Goal: Task Accomplishment & Management: Complete application form

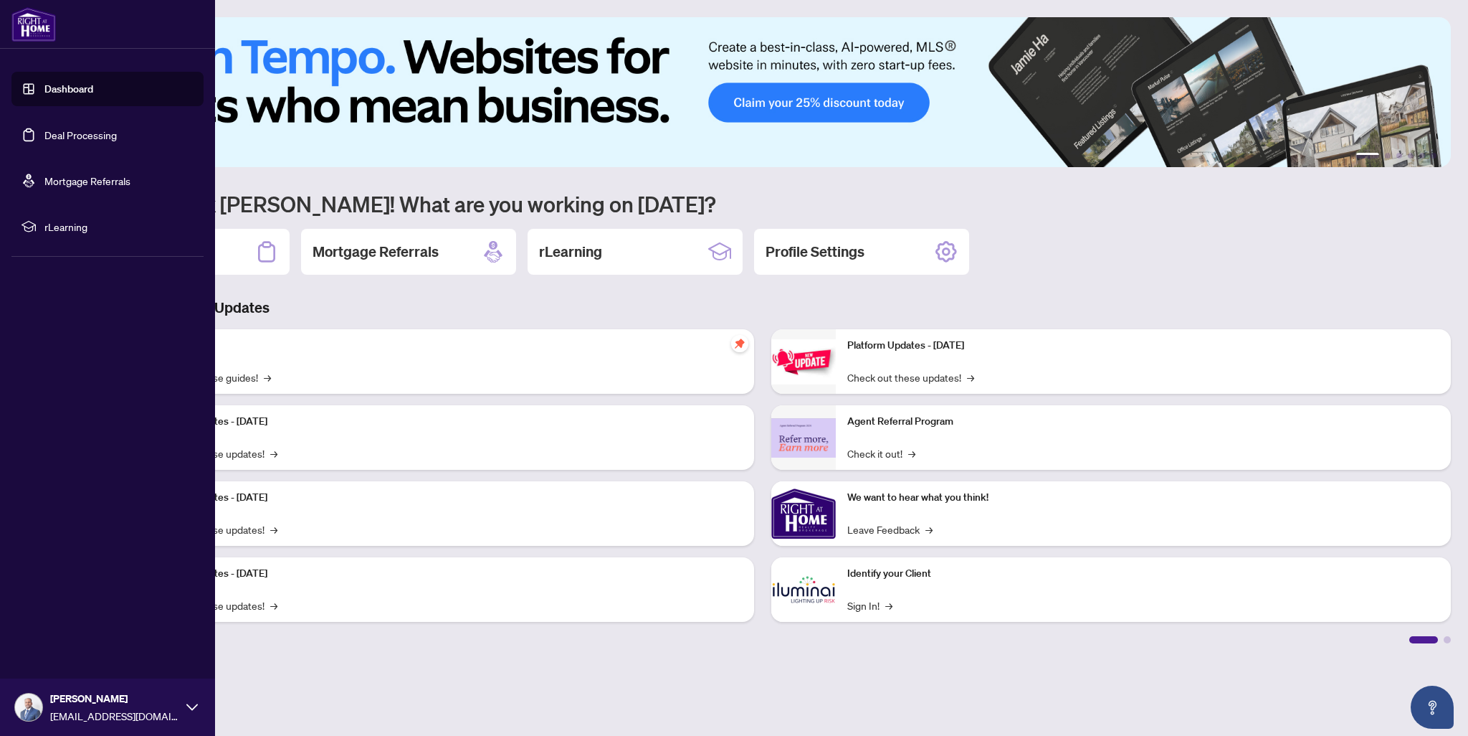
click at [85, 92] on link "Dashboard" at bounding box center [68, 88] width 49 height 13
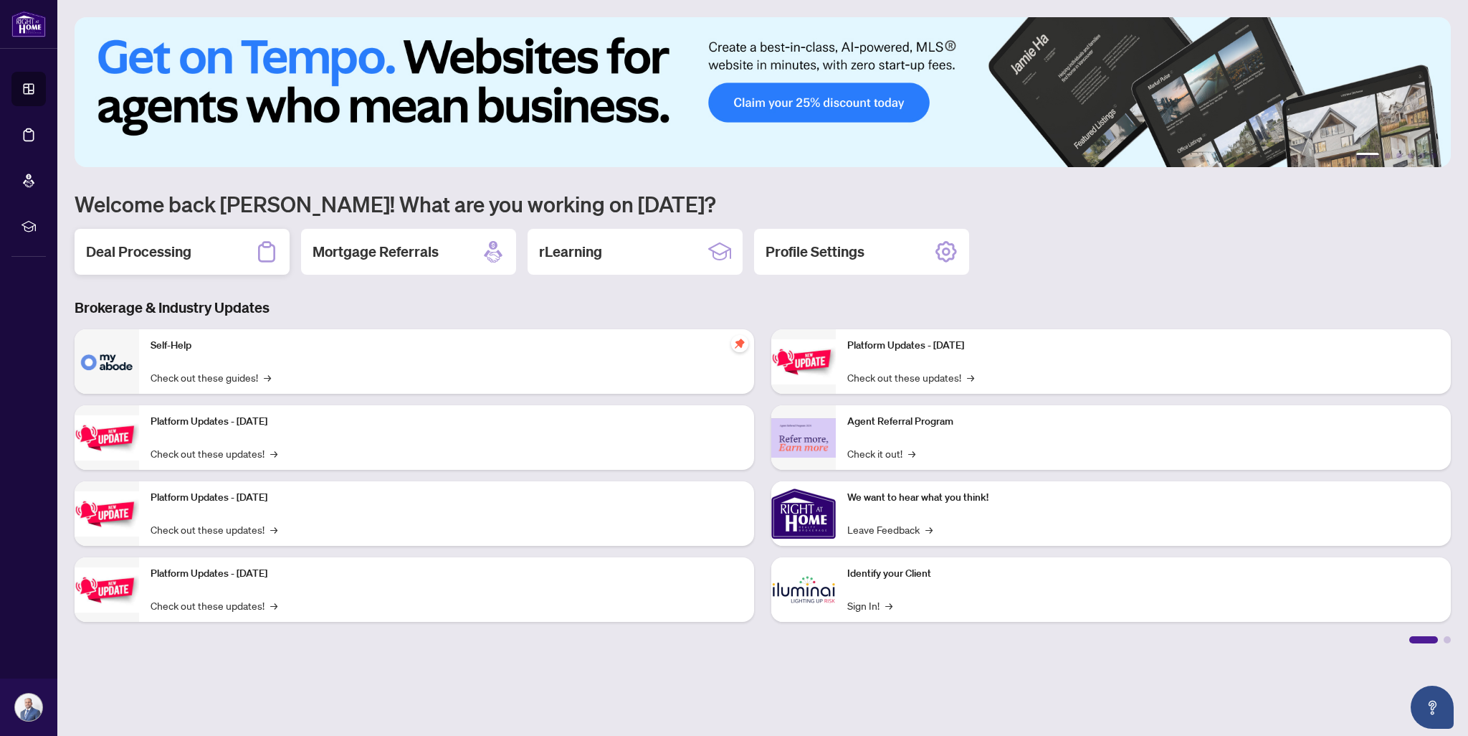
click at [199, 257] on div "Deal Processing" at bounding box center [182, 252] width 215 height 46
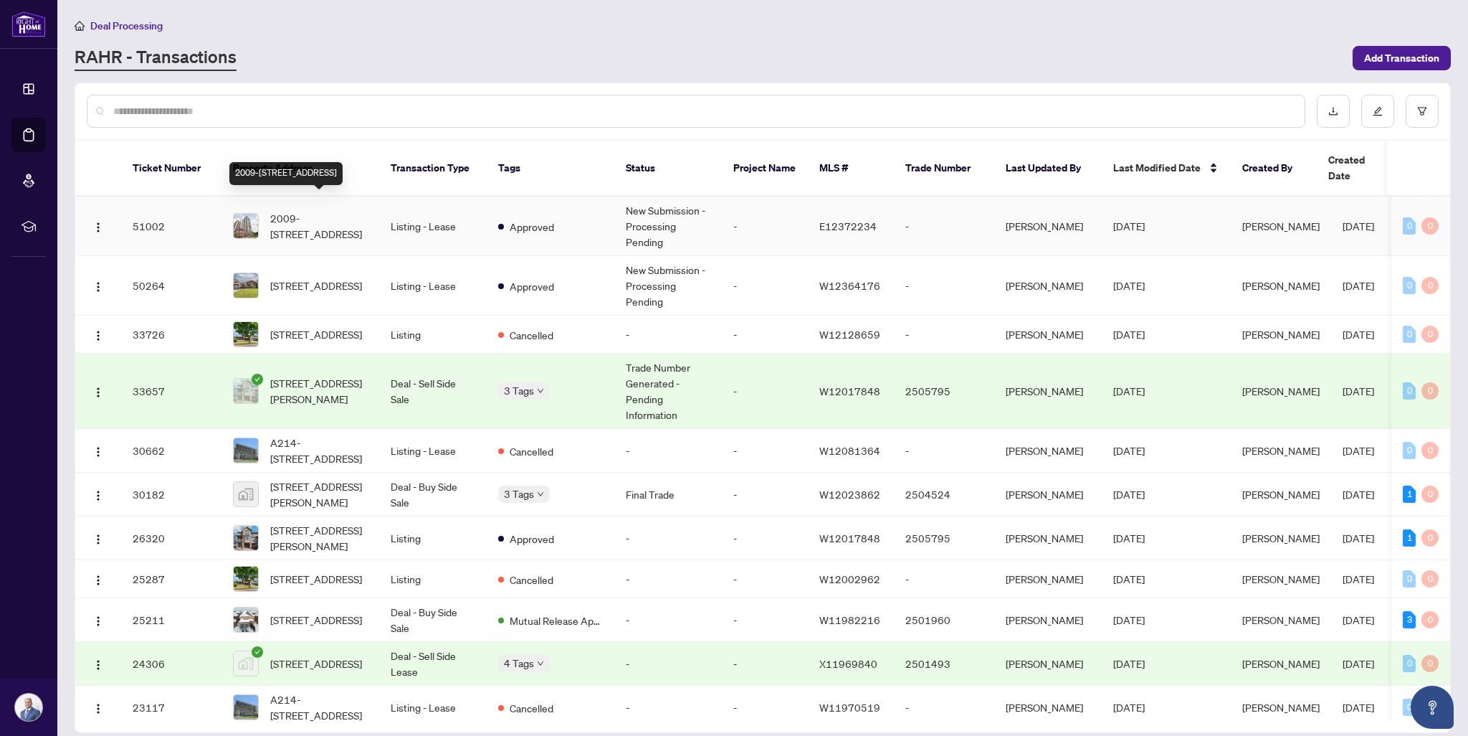
click at [319, 212] on span "2009-[STREET_ADDRESS]" at bounding box center [319, 226] width 98 height 32
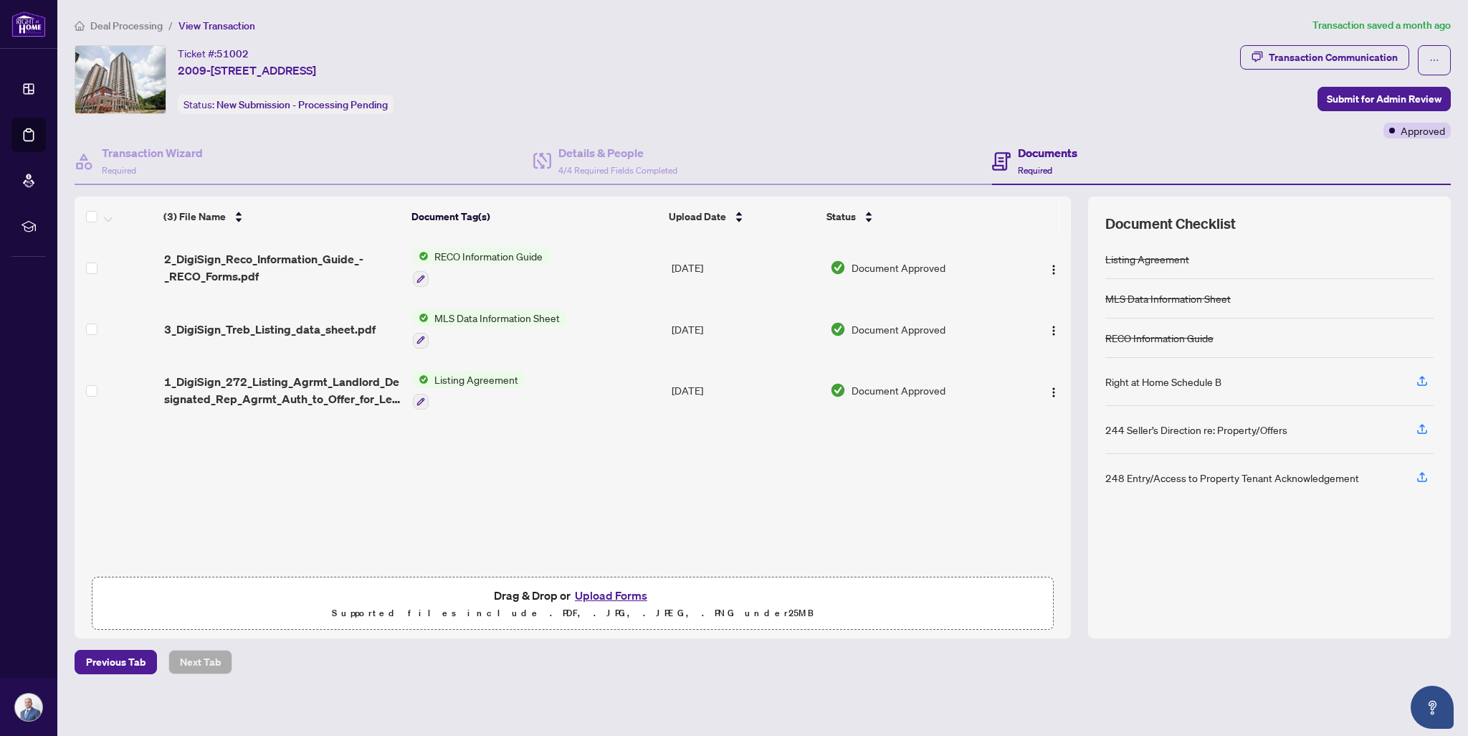
click at [640, 591] on button "Upload Forms" at bounding box center [611, 595] width 81 height 19
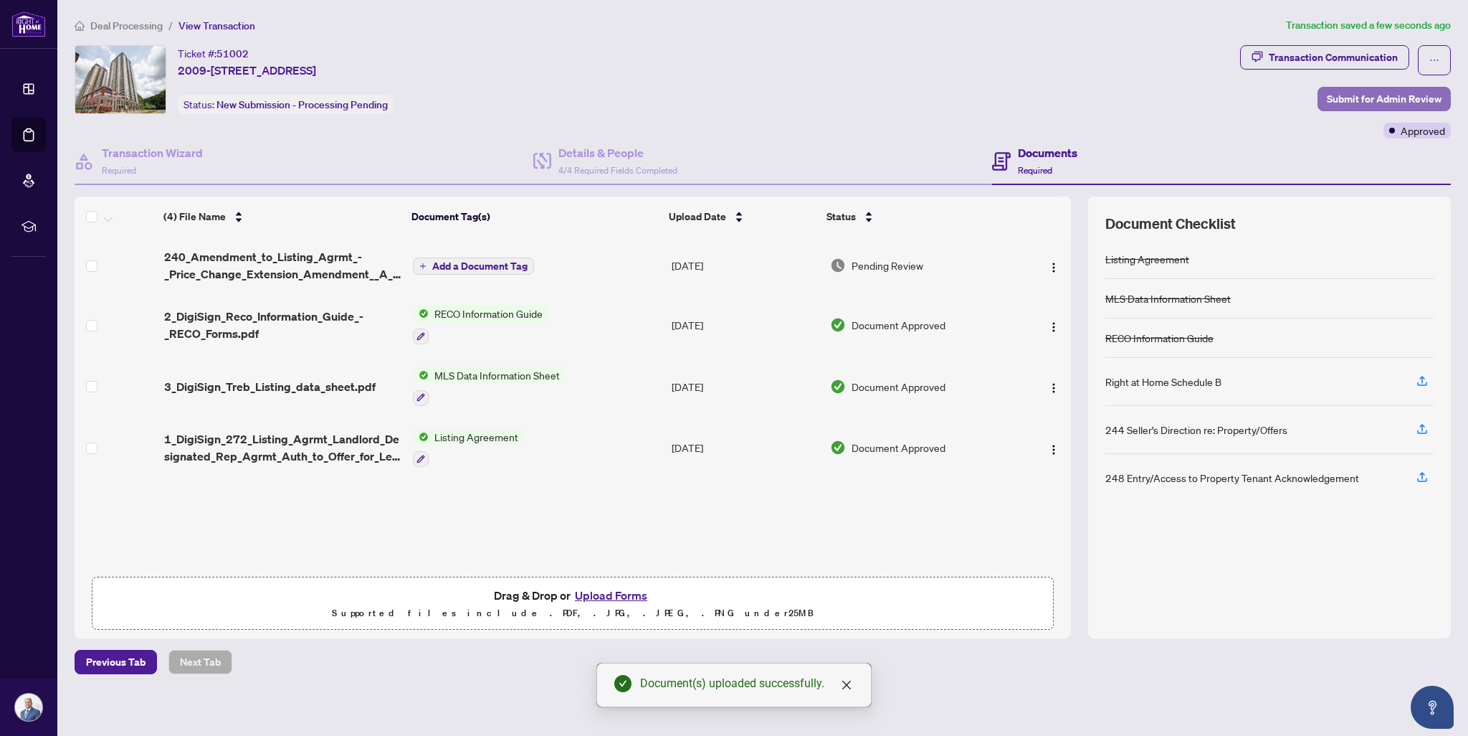
click at [1364, 103] on span "Submit for Admin Review" at bounding box center [1384, 98] width 115 height 23
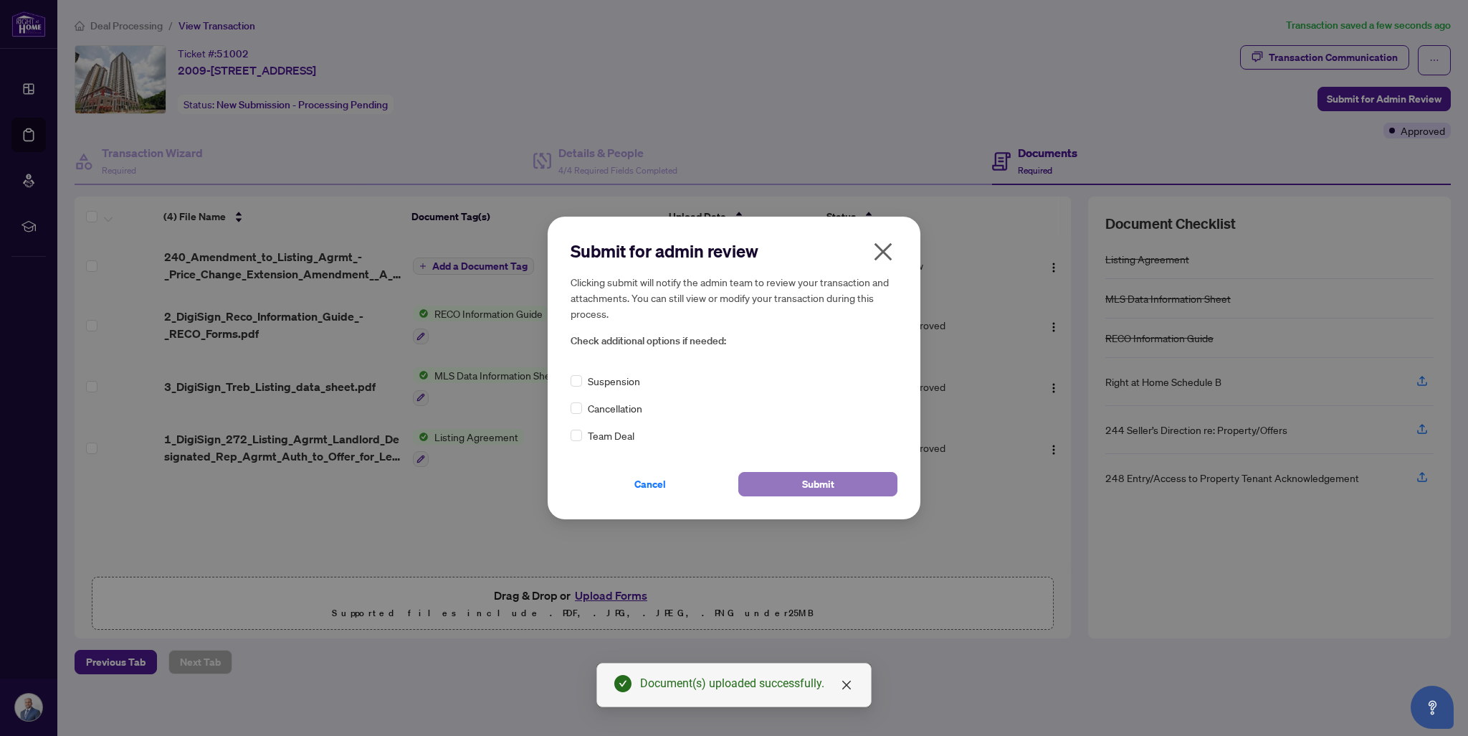
click at [788, 481] on button "Submit" at bounding box center [817, 484] width 159 height 24
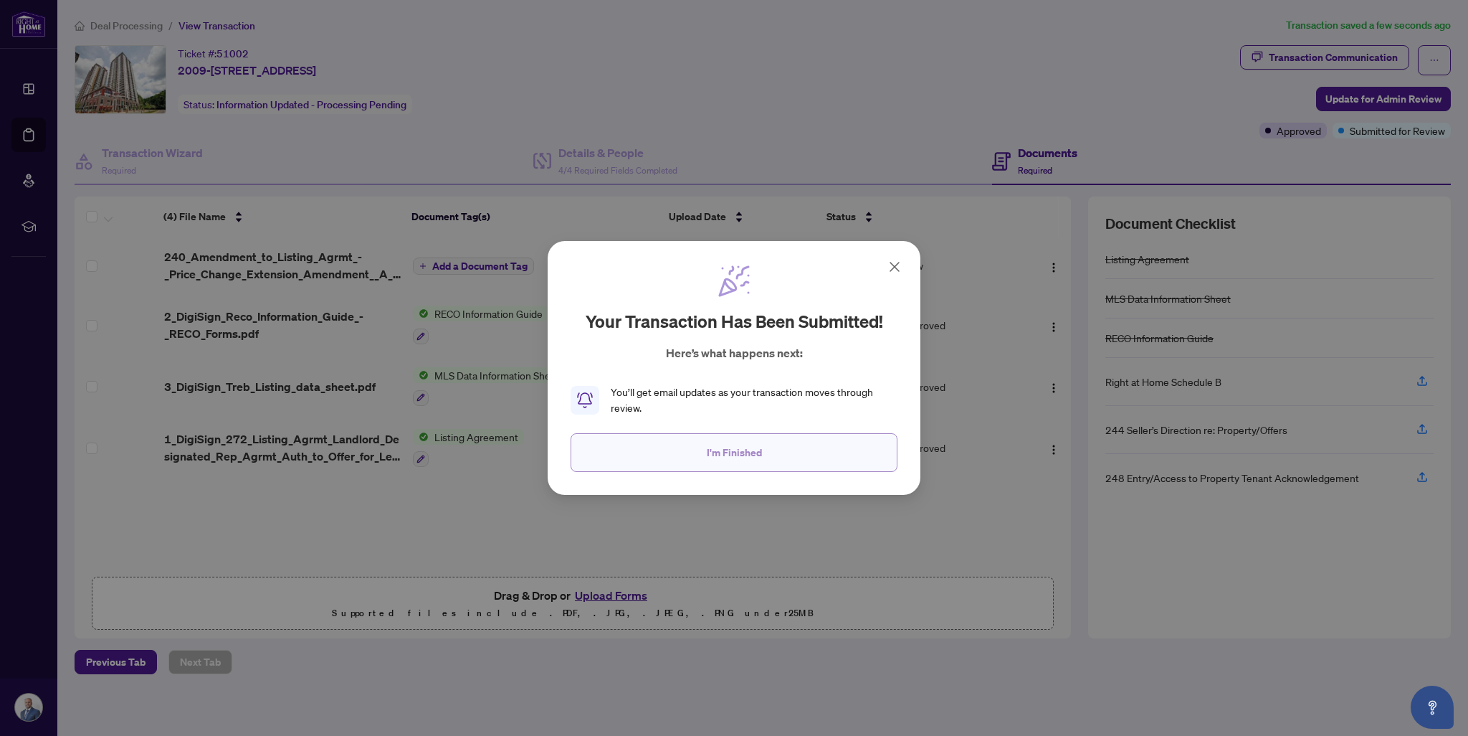
click at [739, 453] on span "I'm Finished" at bounding box center [734, 452] width 55 height 23
